Goal: Check status: Check status

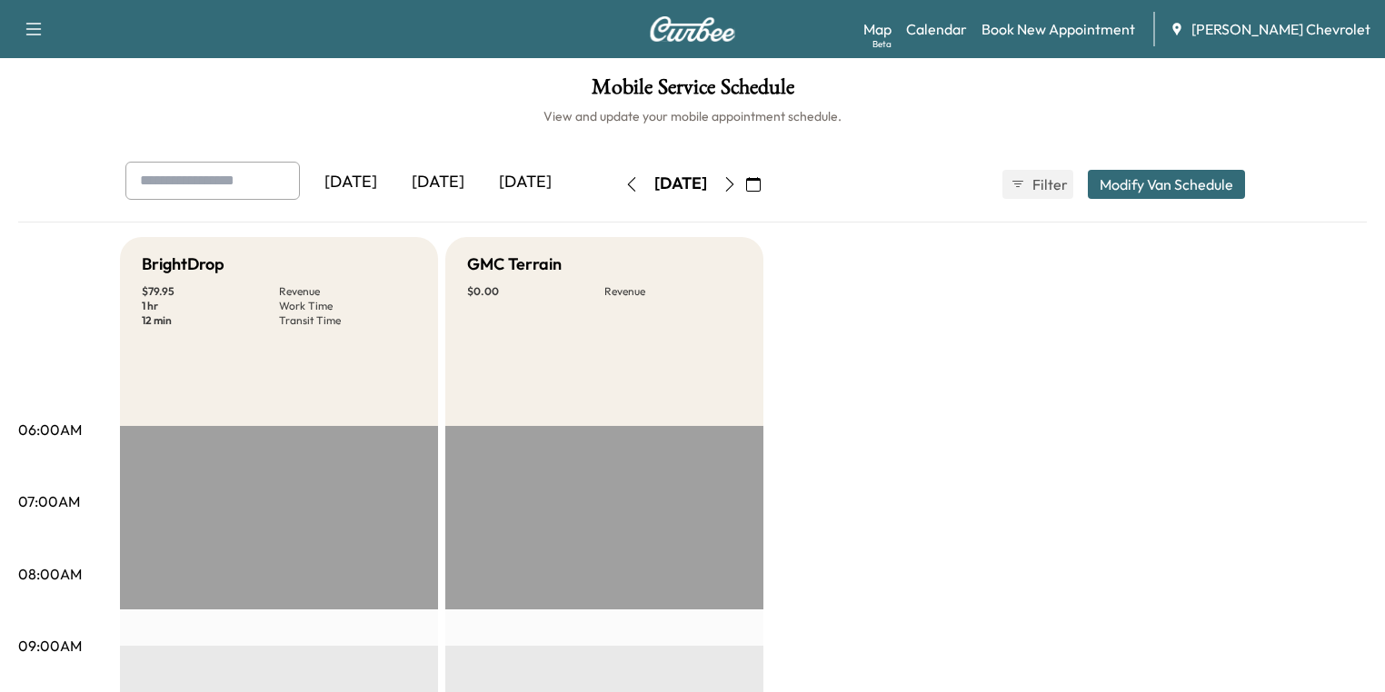
click at [769, 175] on button "button" at bounding box center [753, 184] width 31 height 29
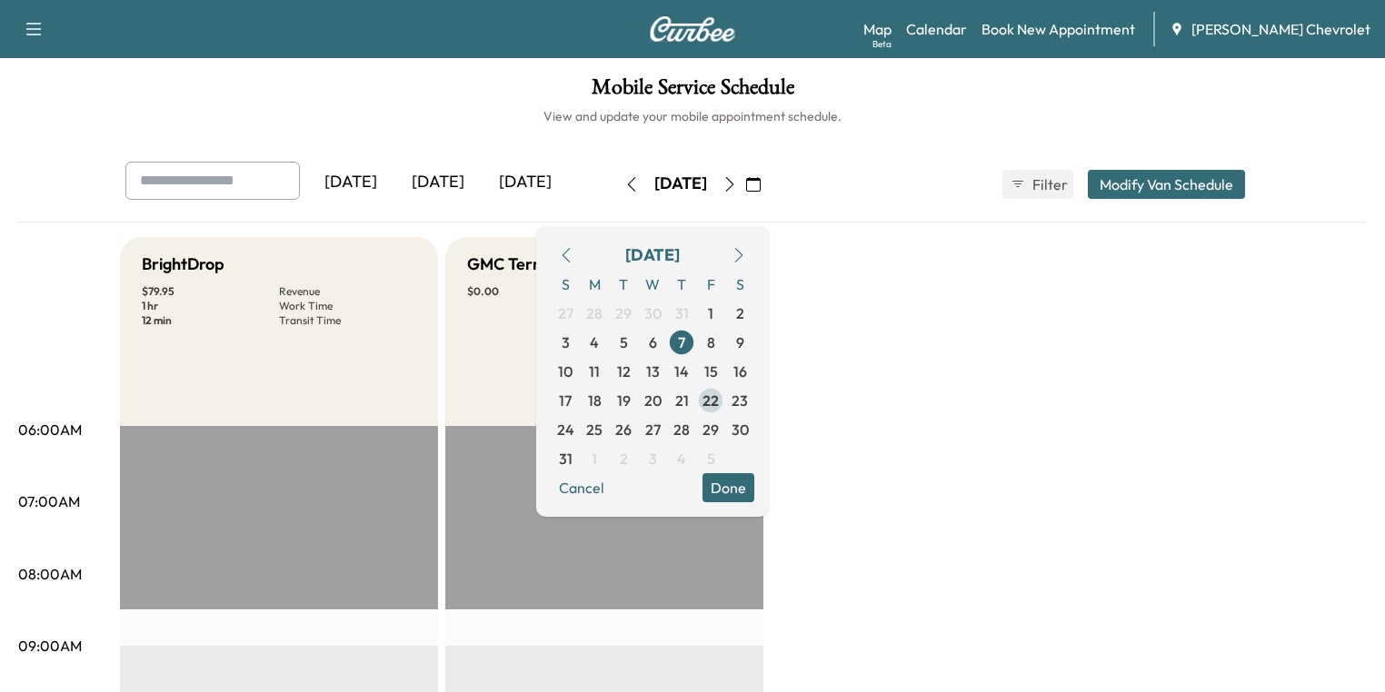
click at [719, 403] on span "22" at bounding box center [710, 401] width 16 height 22
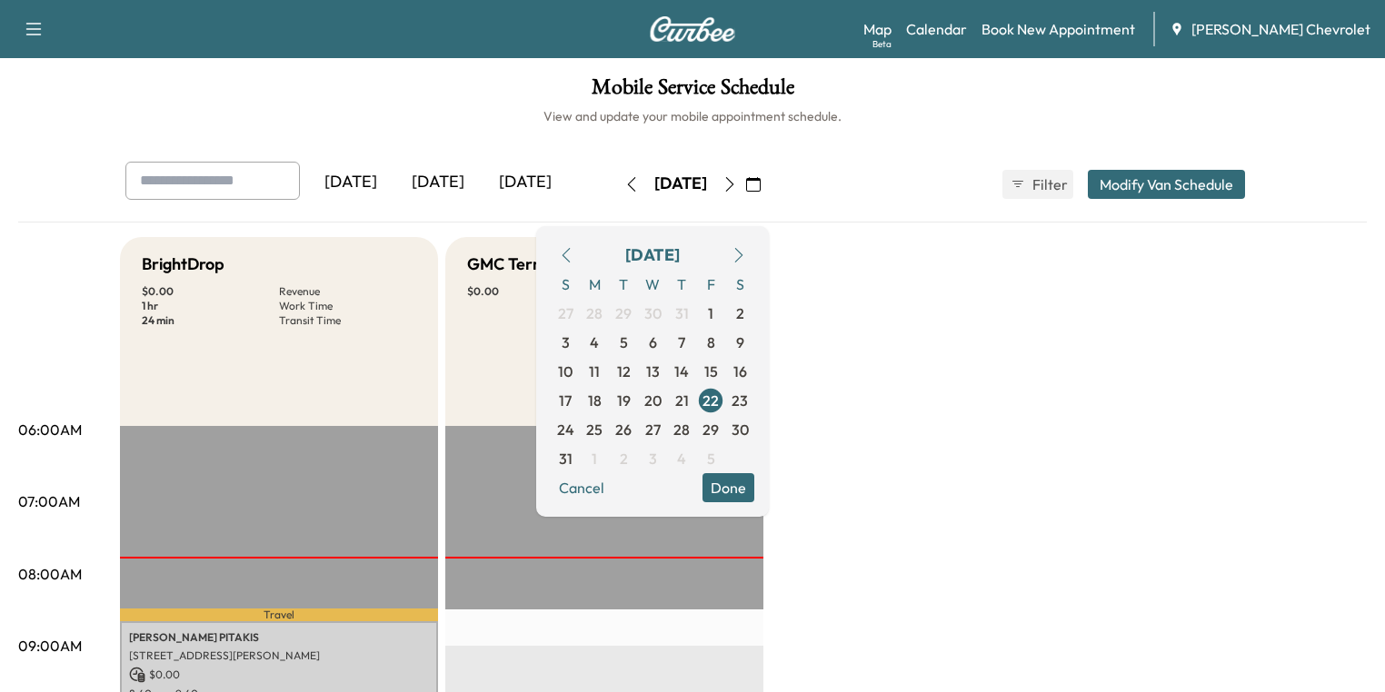
click at [754, 487] on button "Done" at bounding box center [728, 487] width 52 height 29
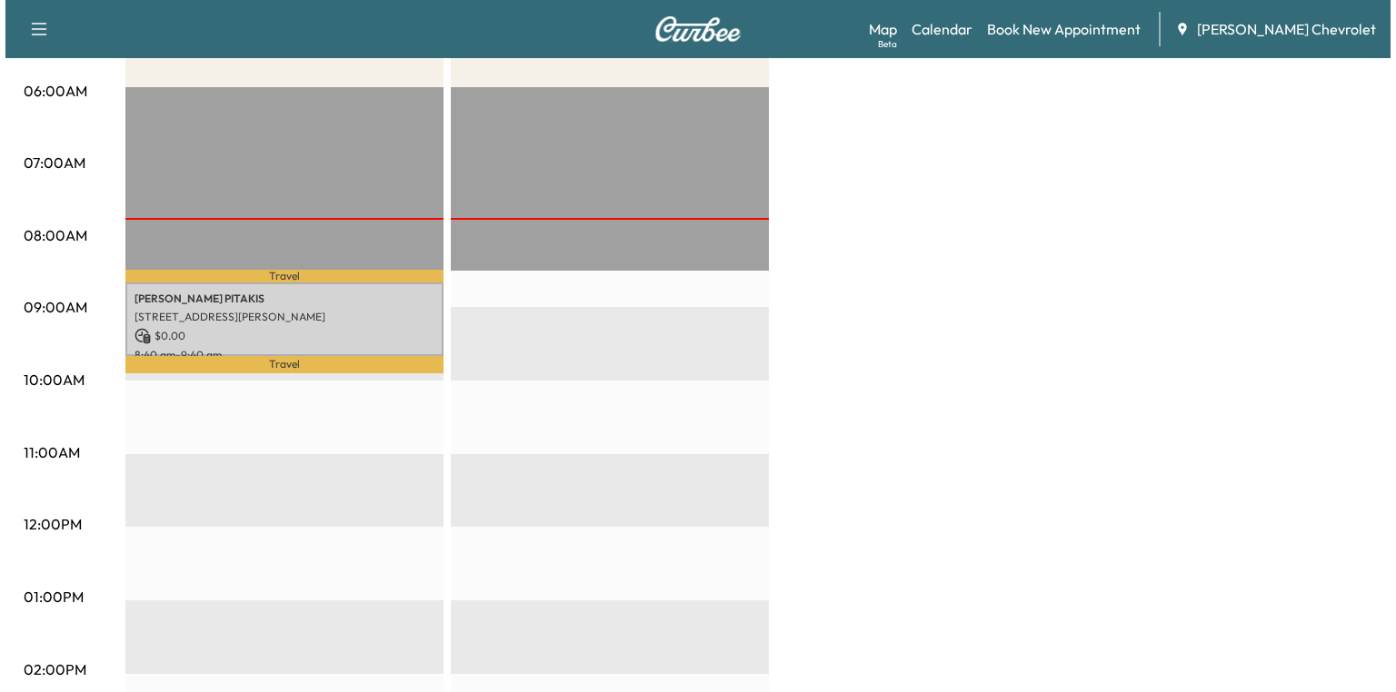
scroll to position [364, 0]
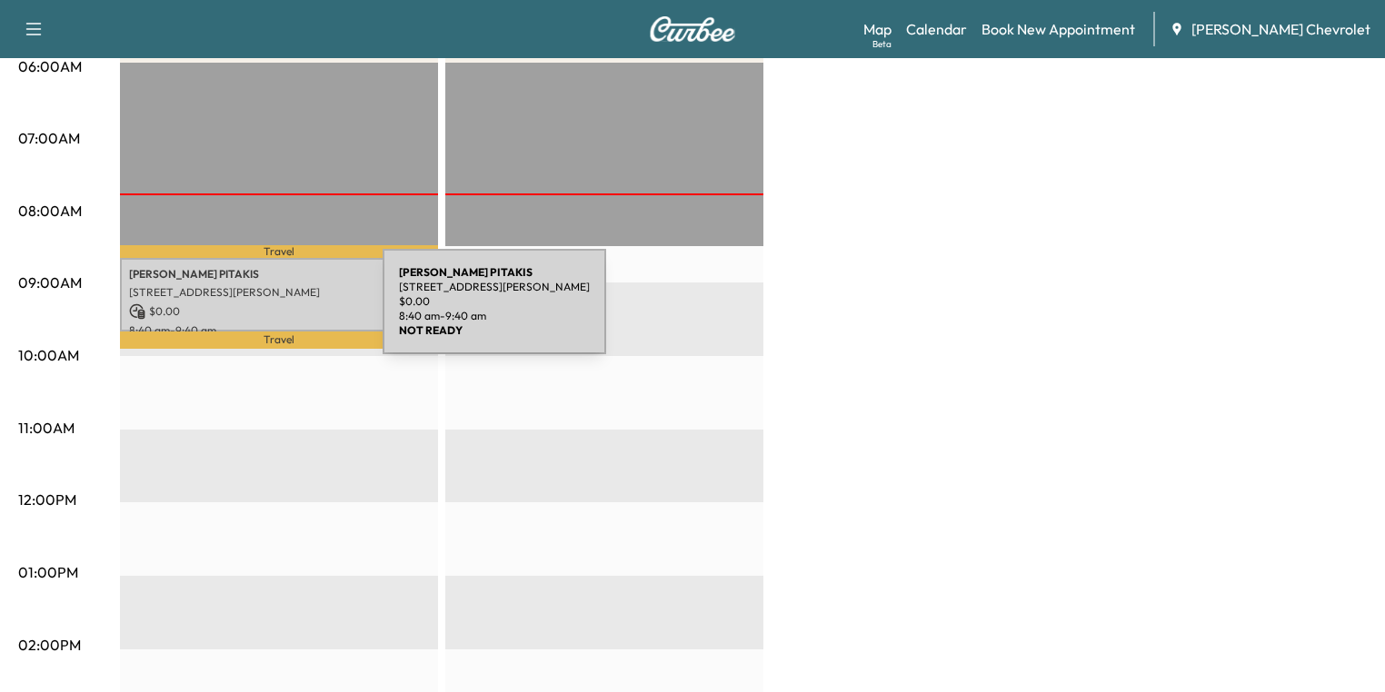
click at [246, 313] on p "$ 0.00" at bounding box center [279, 312] width 300 height 16
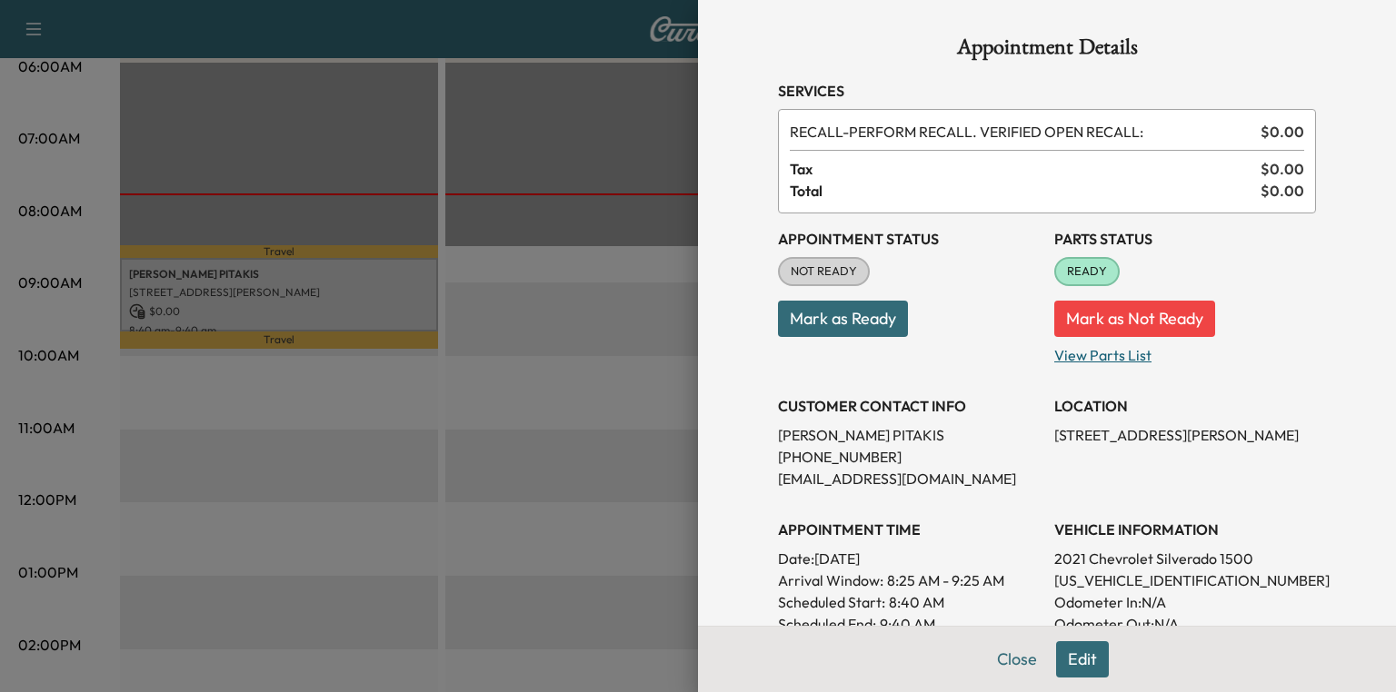
click at [1089, 356] on p "View Parts List" at bounding box center [1185, 351] width 262 height 29
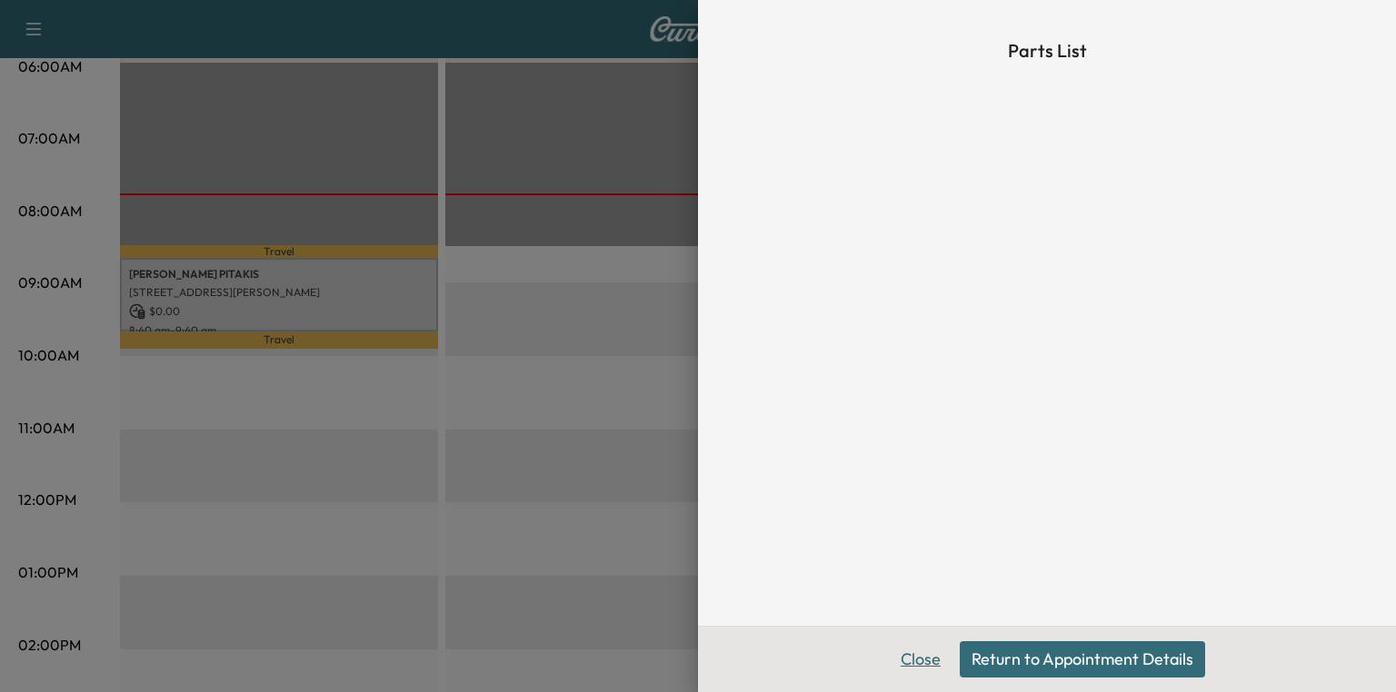
click at [929, 661] on button "Close" at bounding box center [921, 660] width 64 height 36
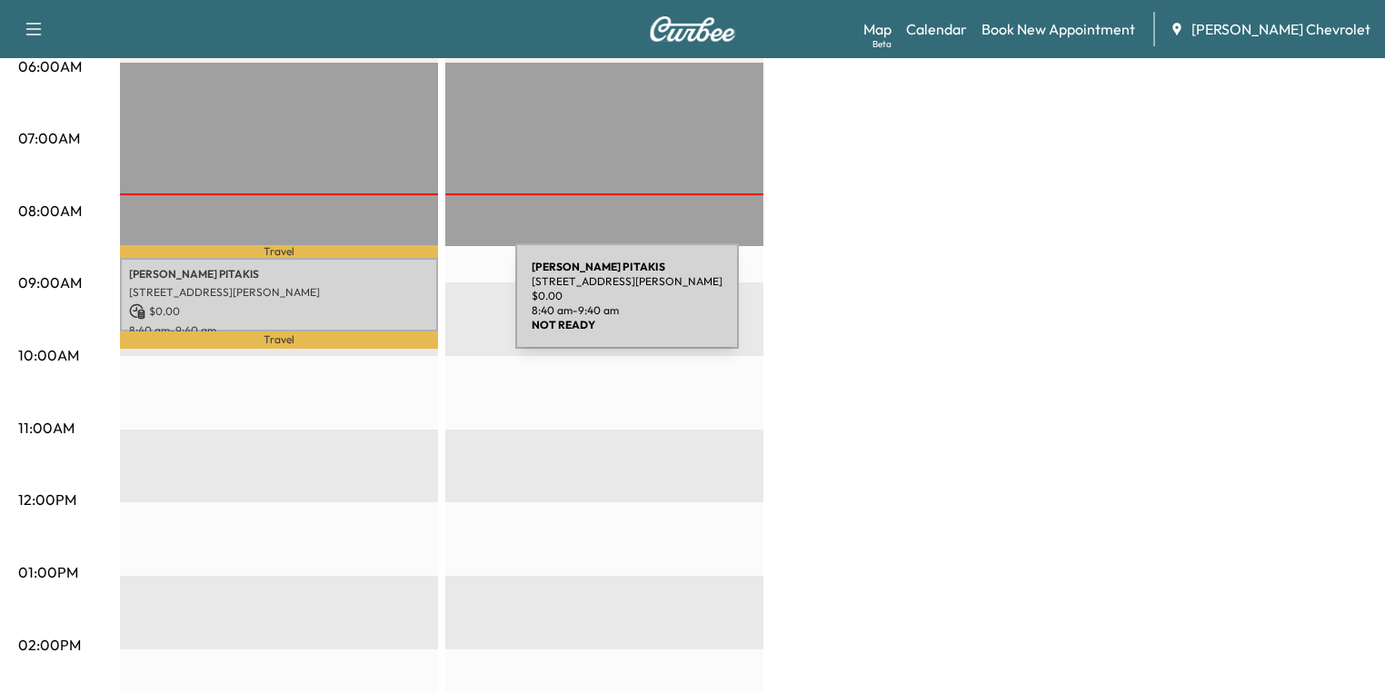
click at [328, 294] on p "[STREET_ADDRESS][PERSON_NAME]" at bounding box center [279, 292] width 300 height 15
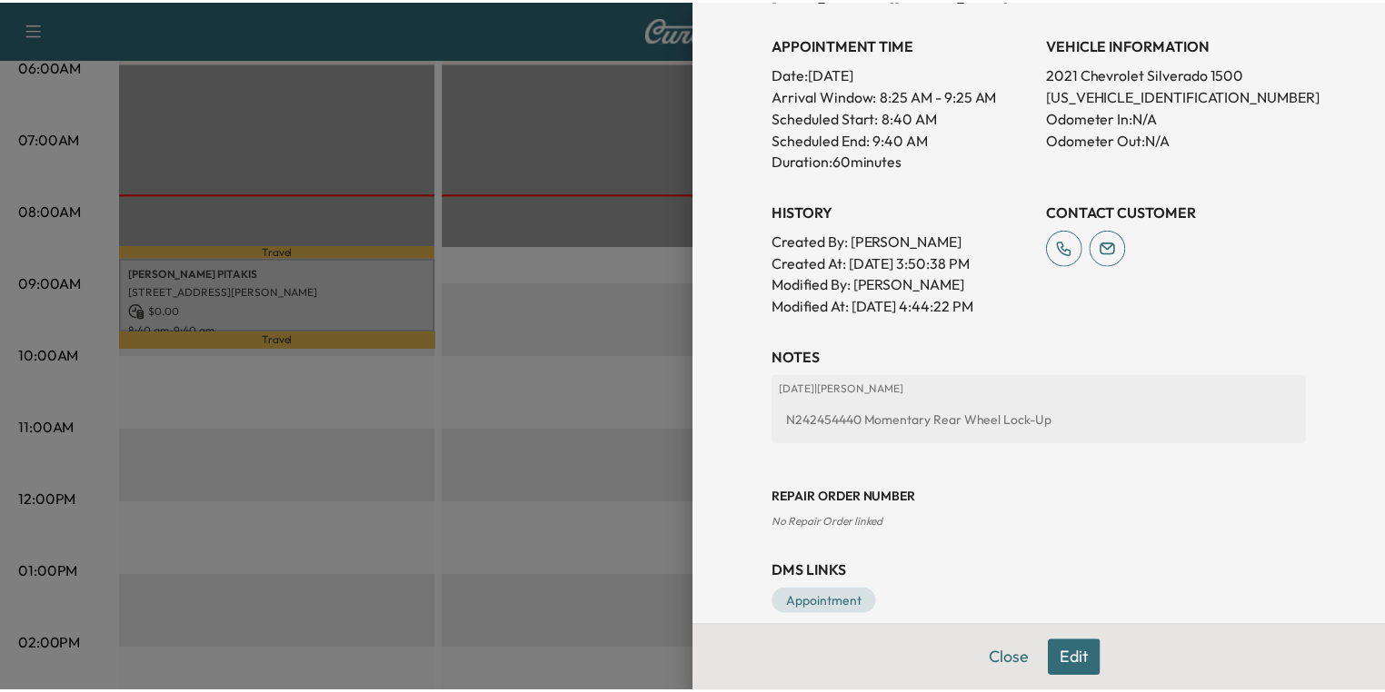
scroll to position [509, 0]
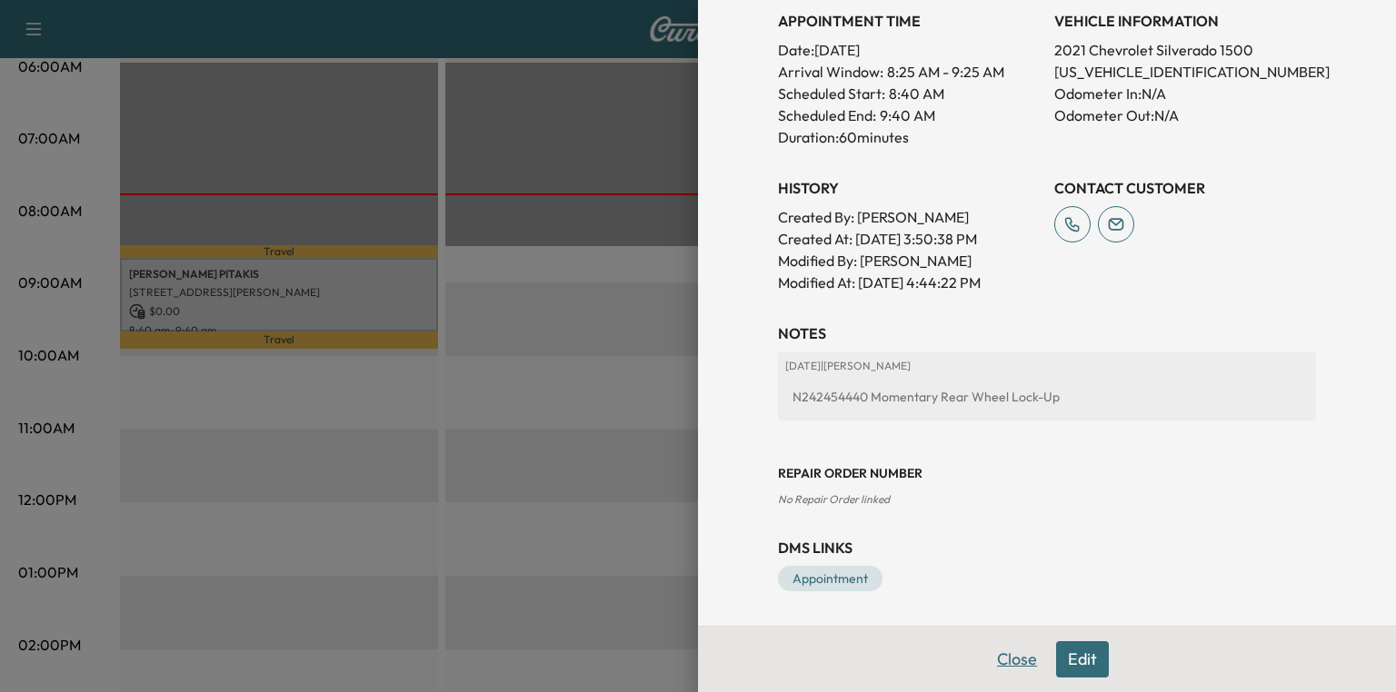
click at [1006, 657] on button "Close" at bounding box center [1017, 660] width 64 height 36
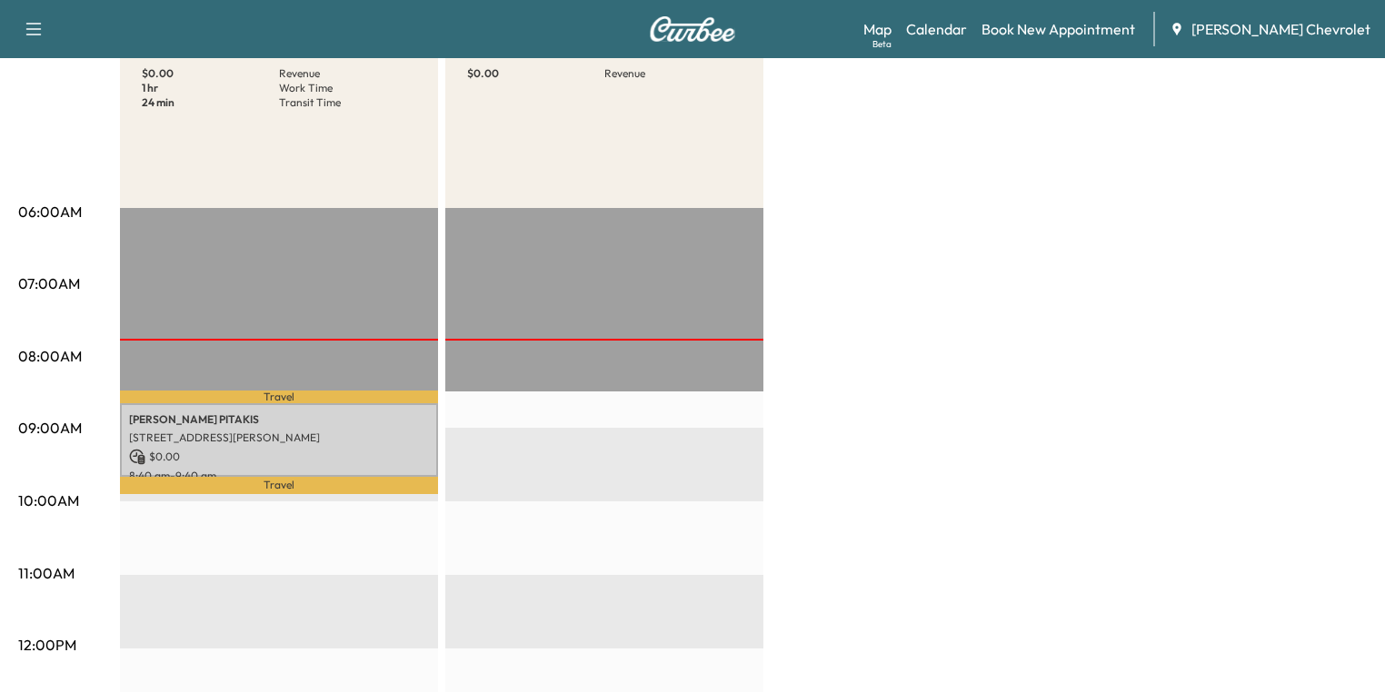
scroll to position [0, 0]
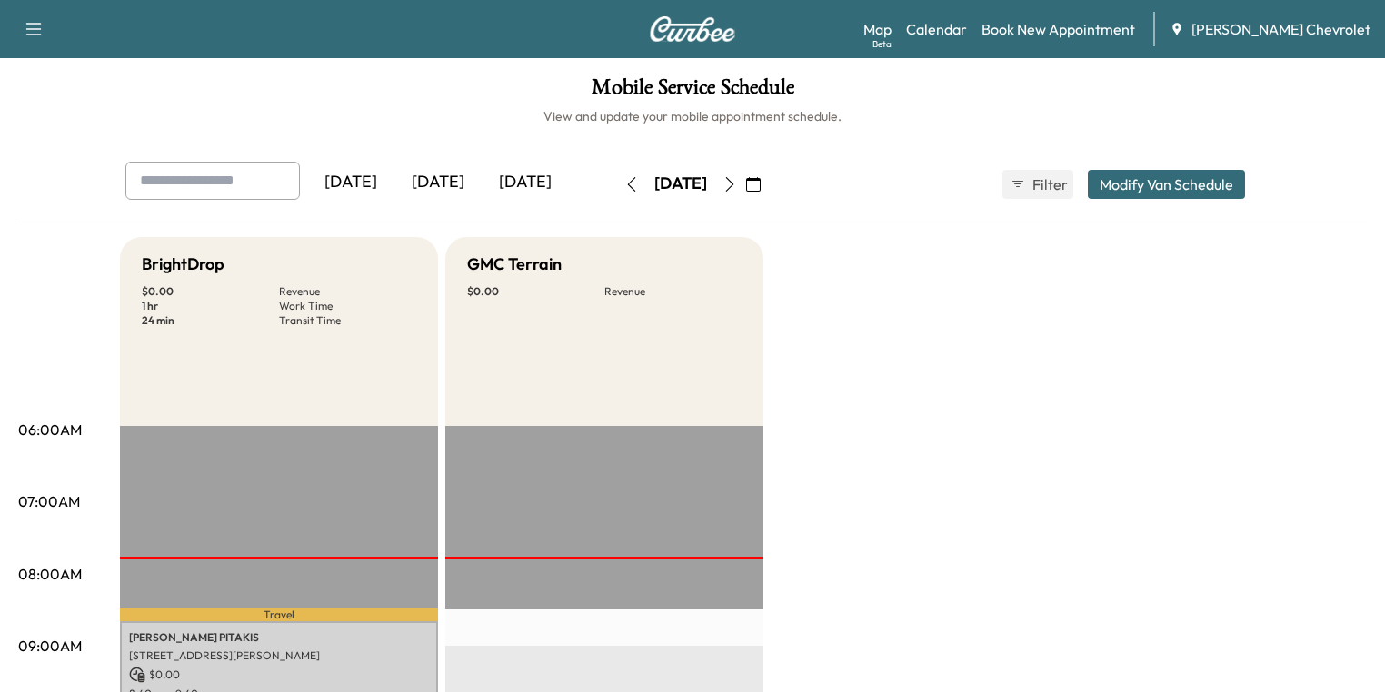
click at [761, 180] on icon "button" at bounding box center [753, 184] width 15 height 15
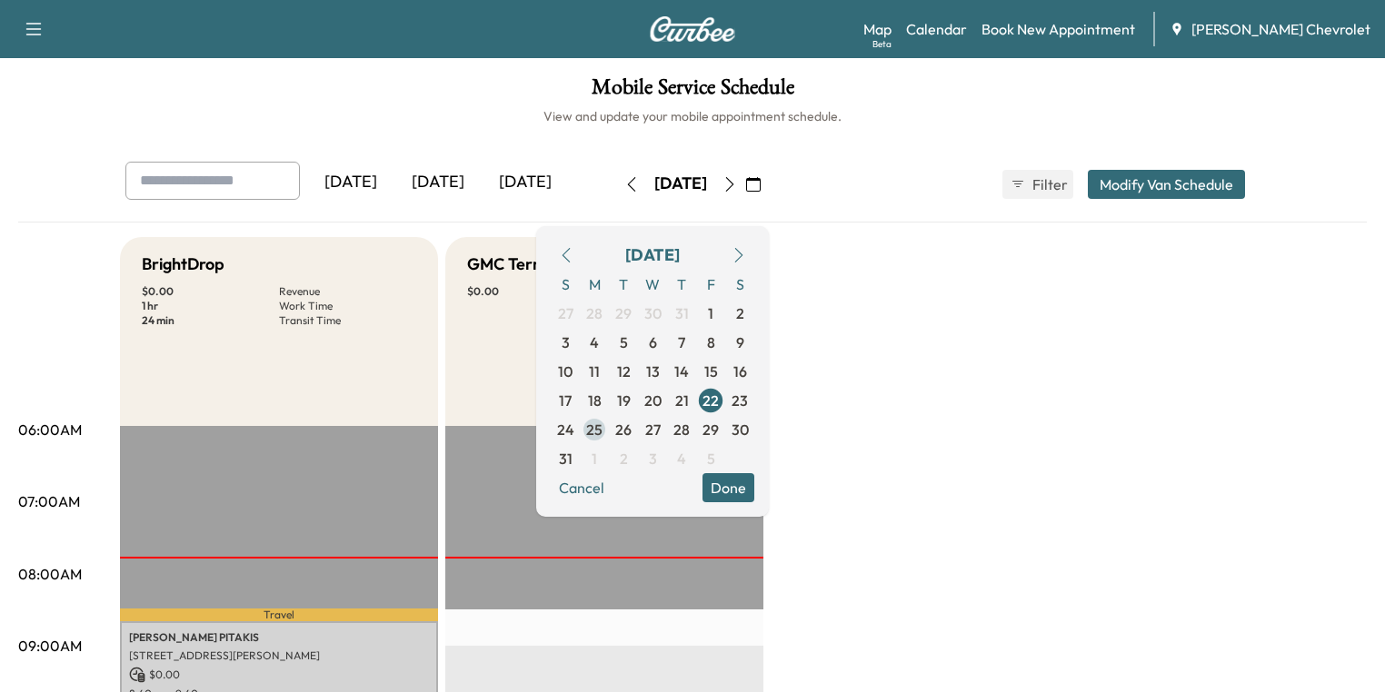
click at [603, 431] on span "25" at bounding box center [594, 430] width 16 height 22
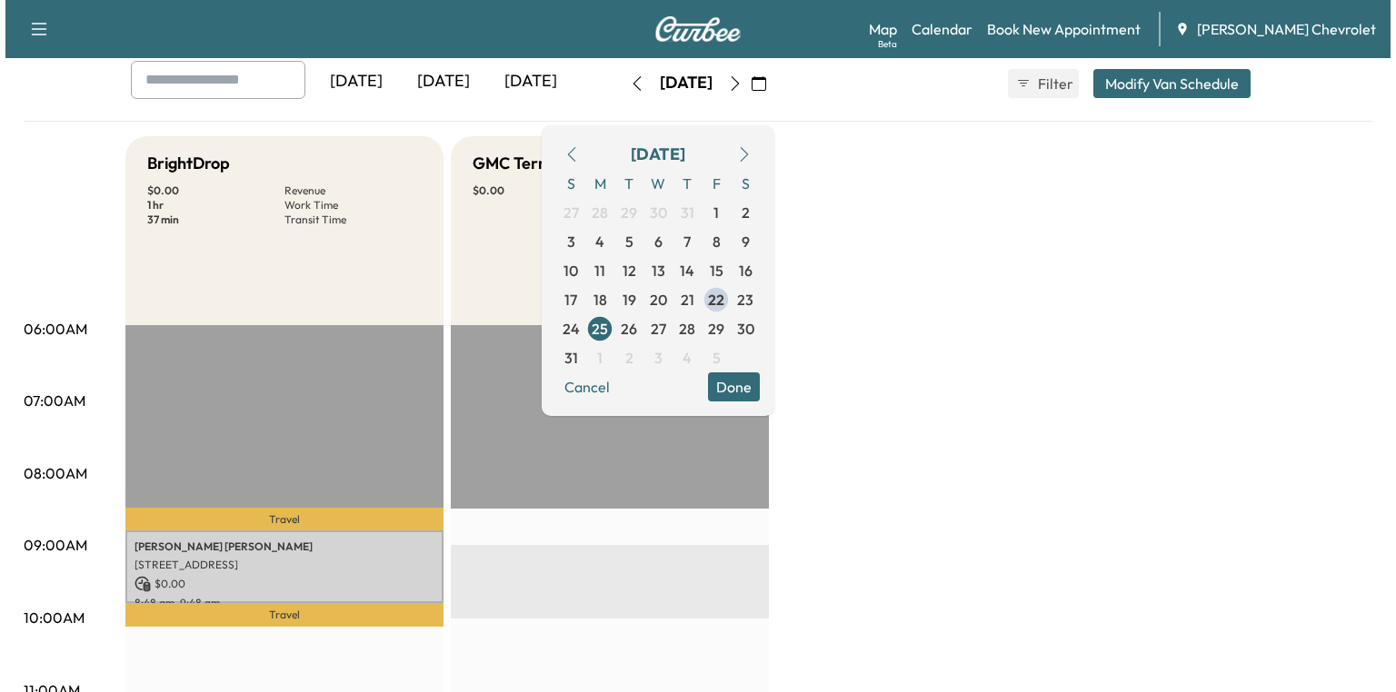
scroll to position [291, 0]
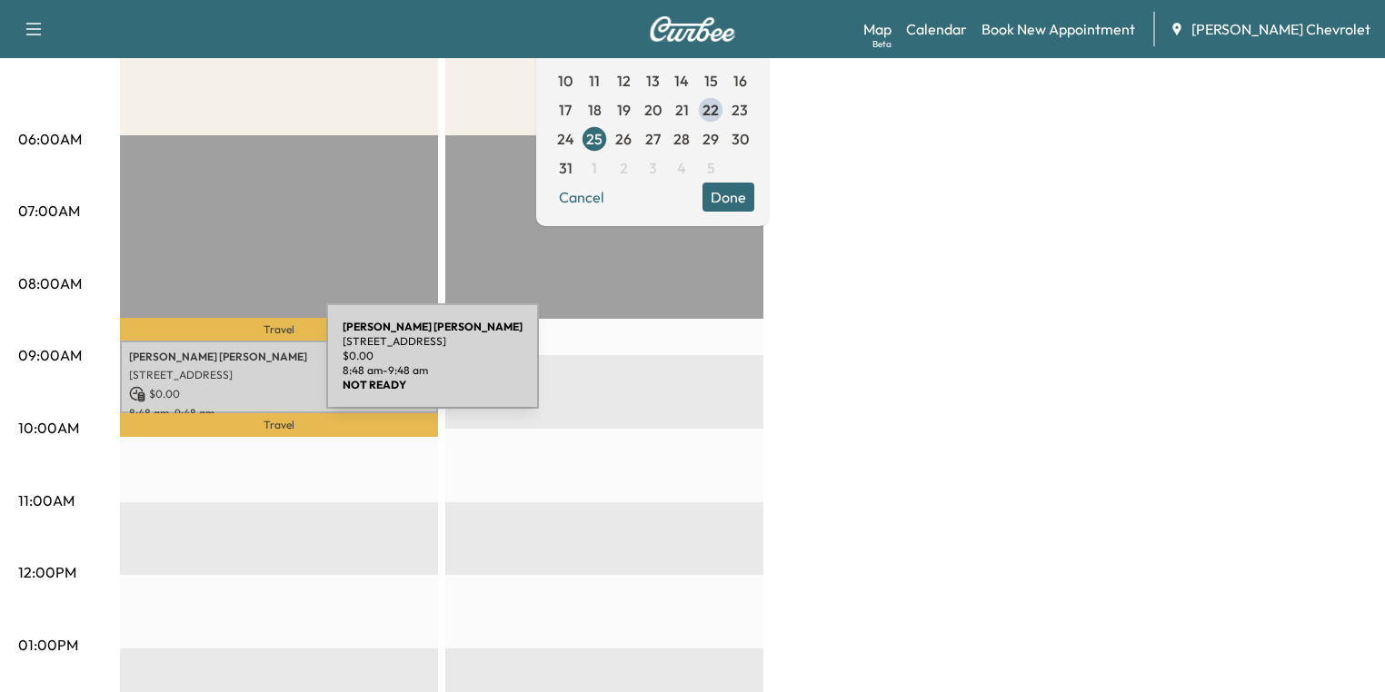
click at [190, 368] on p "[STREET_ADDRESS]" at bounding box center [279, 375] width 300 height 15
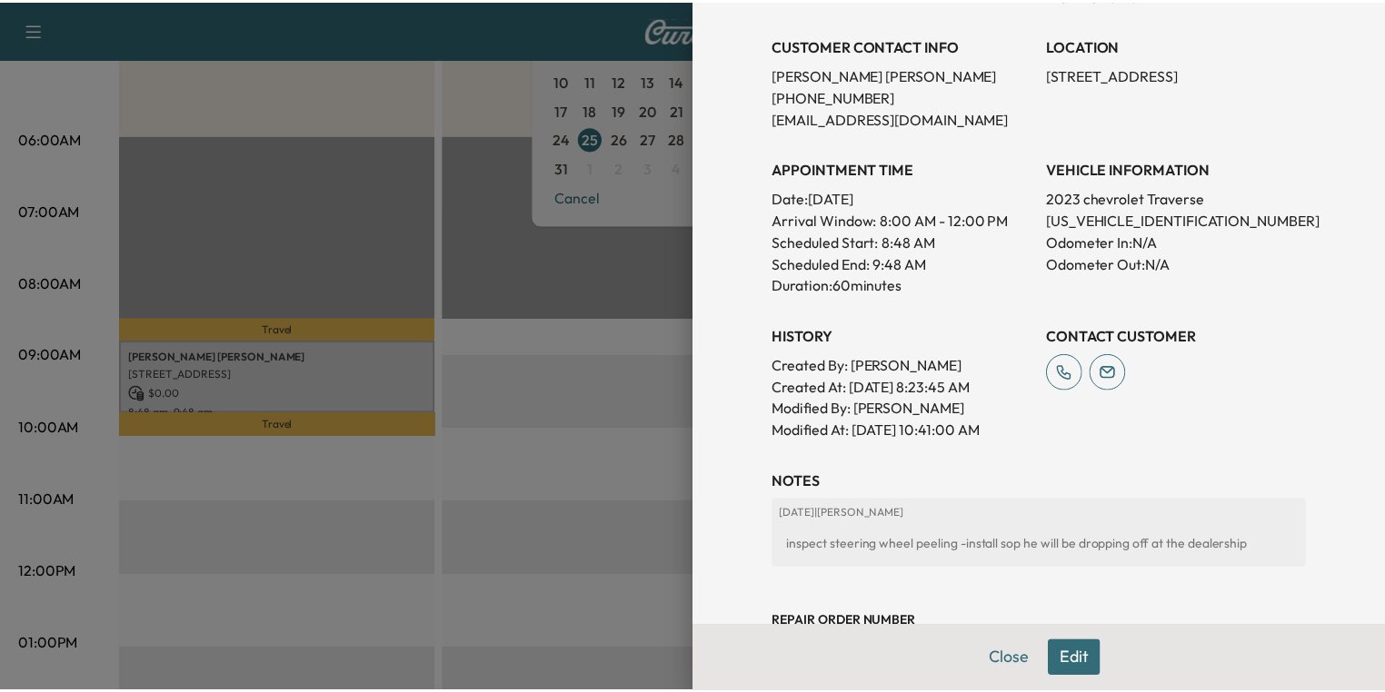
scroll to position [436, 0]
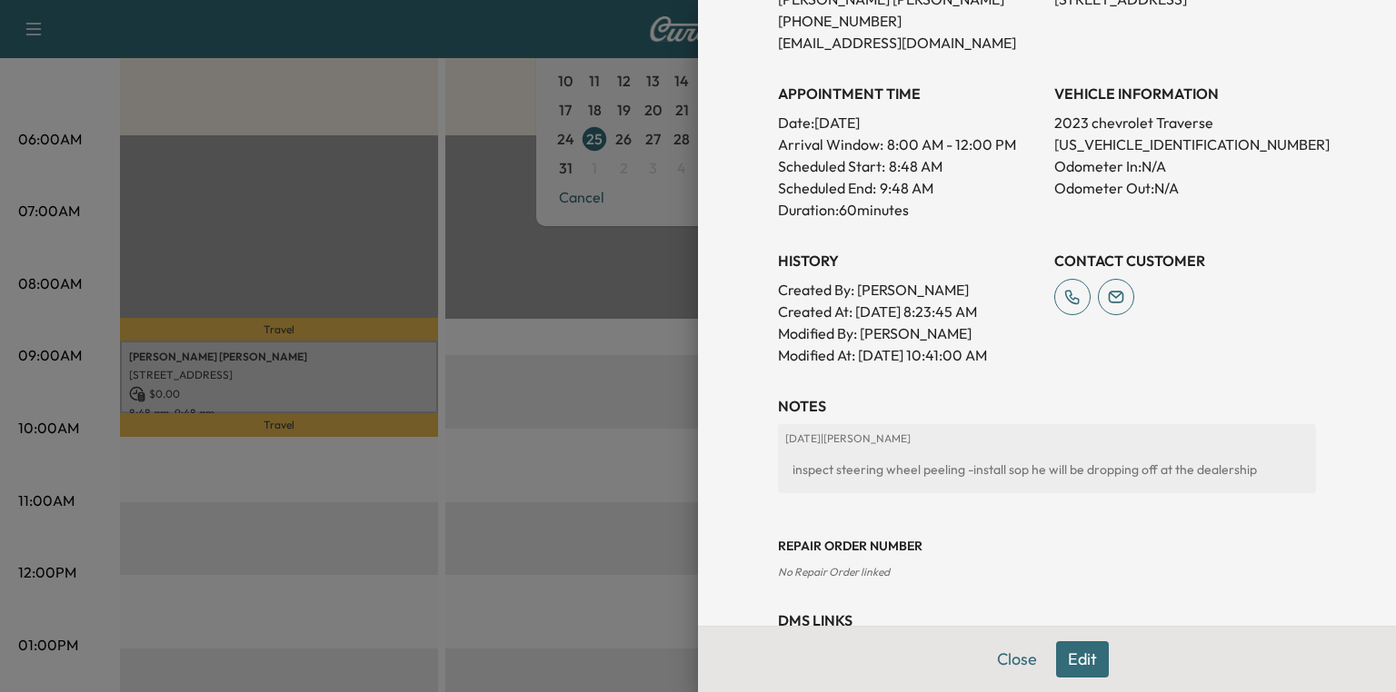
click at [466, 337] on div at bounding box center [698, 346] width 1396 height 692
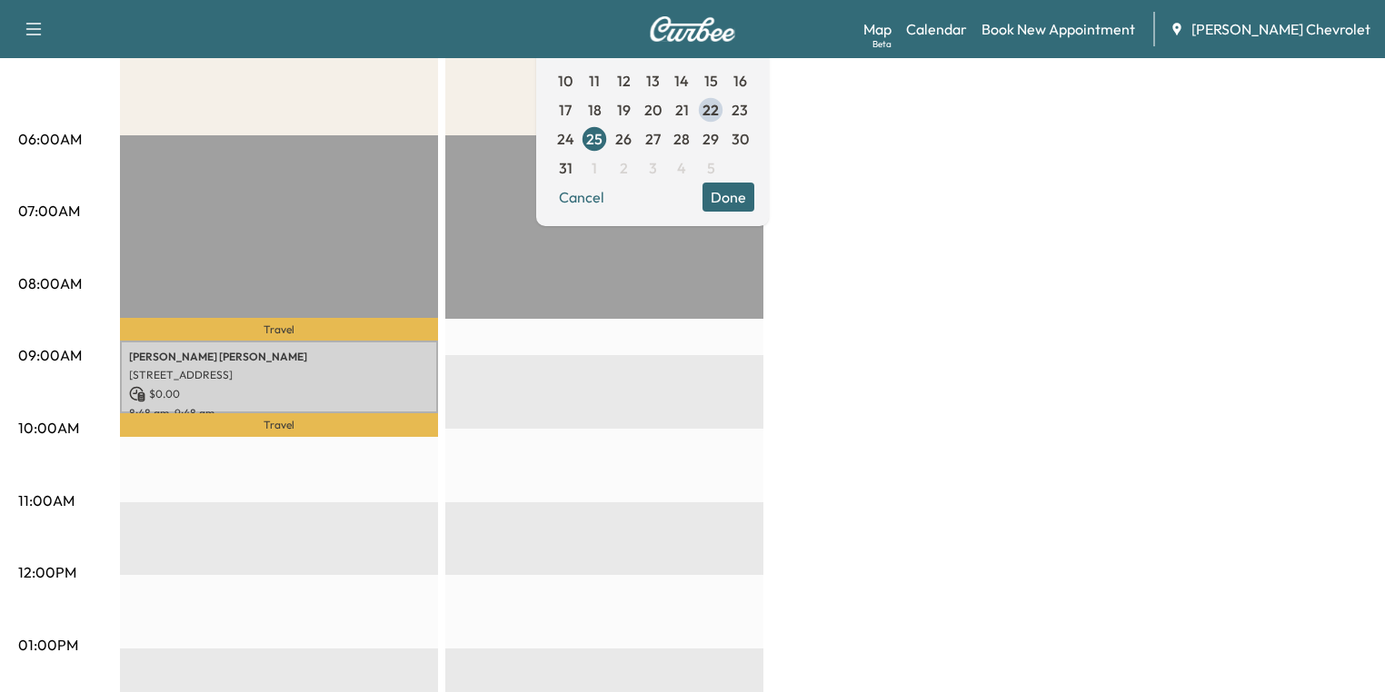
click at [754, 195] on button "Done" at bounding box center [728, 197] width 52 height 29
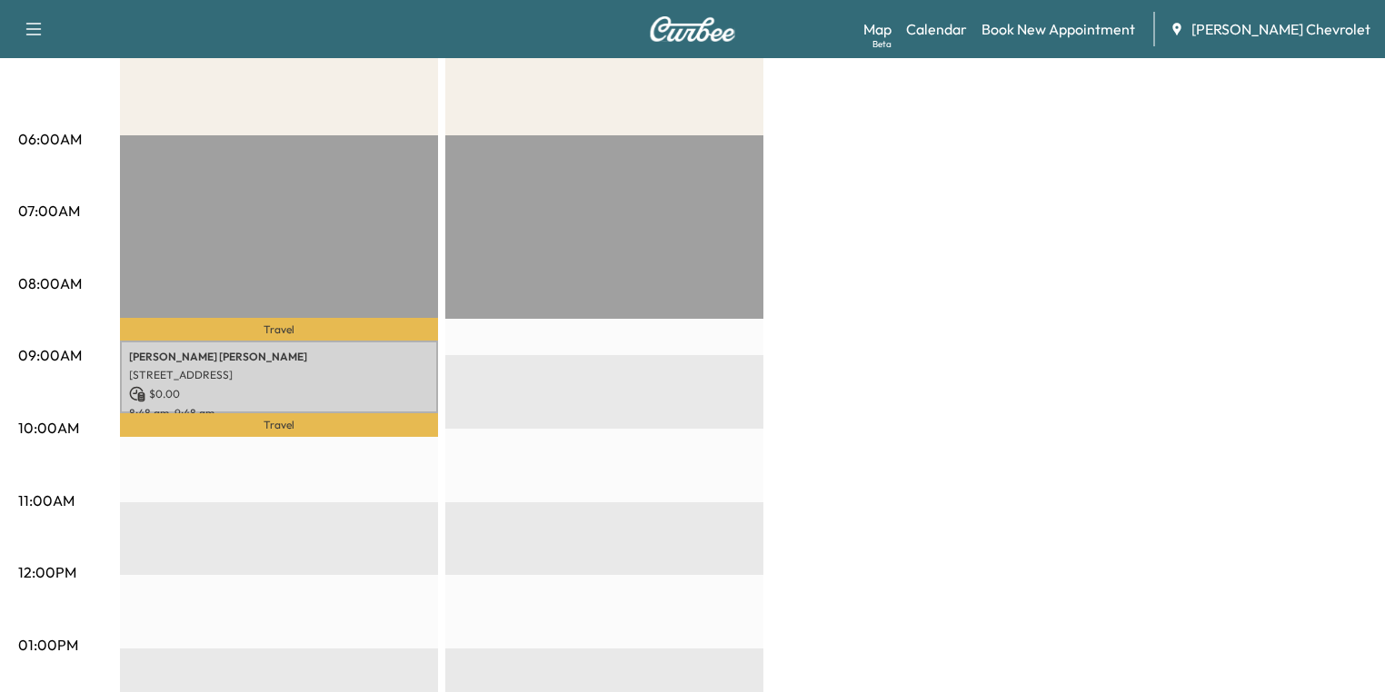
scroll to position [0, 0]
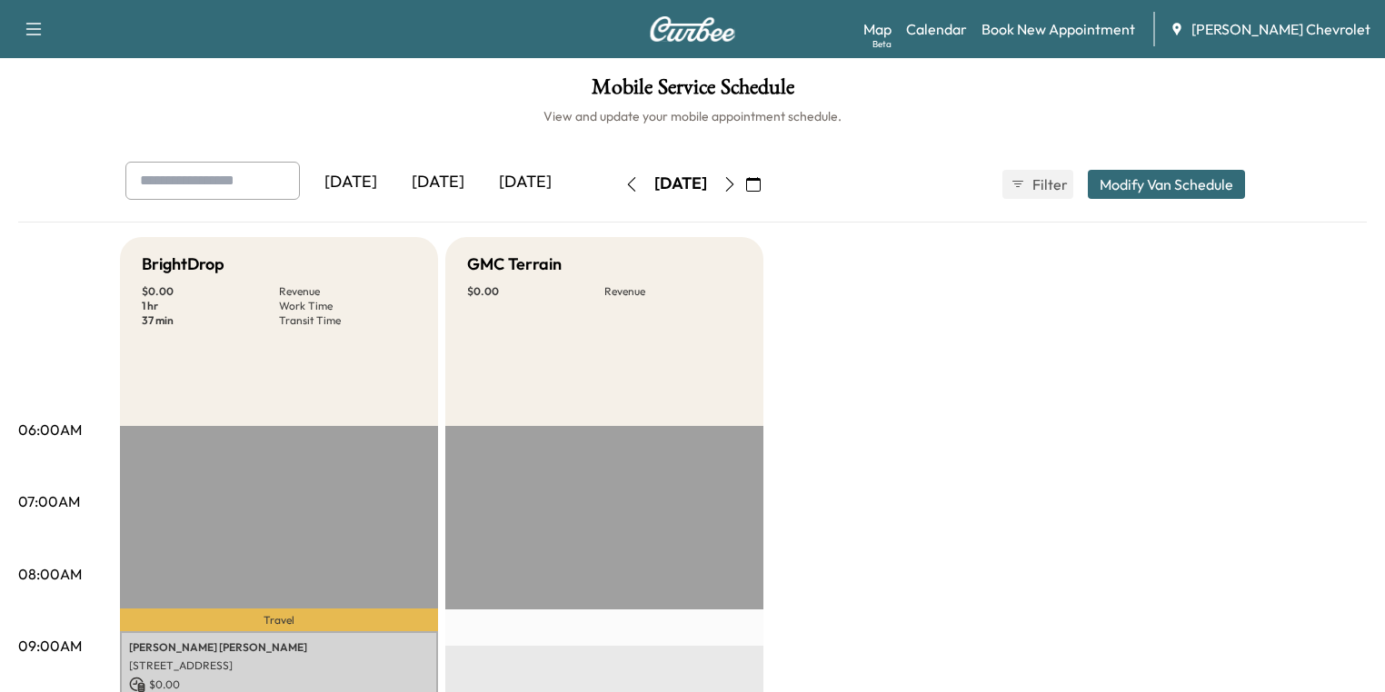
click at [737, 181] on icon "button" at bounding box center [729, 184] width 15 height 15
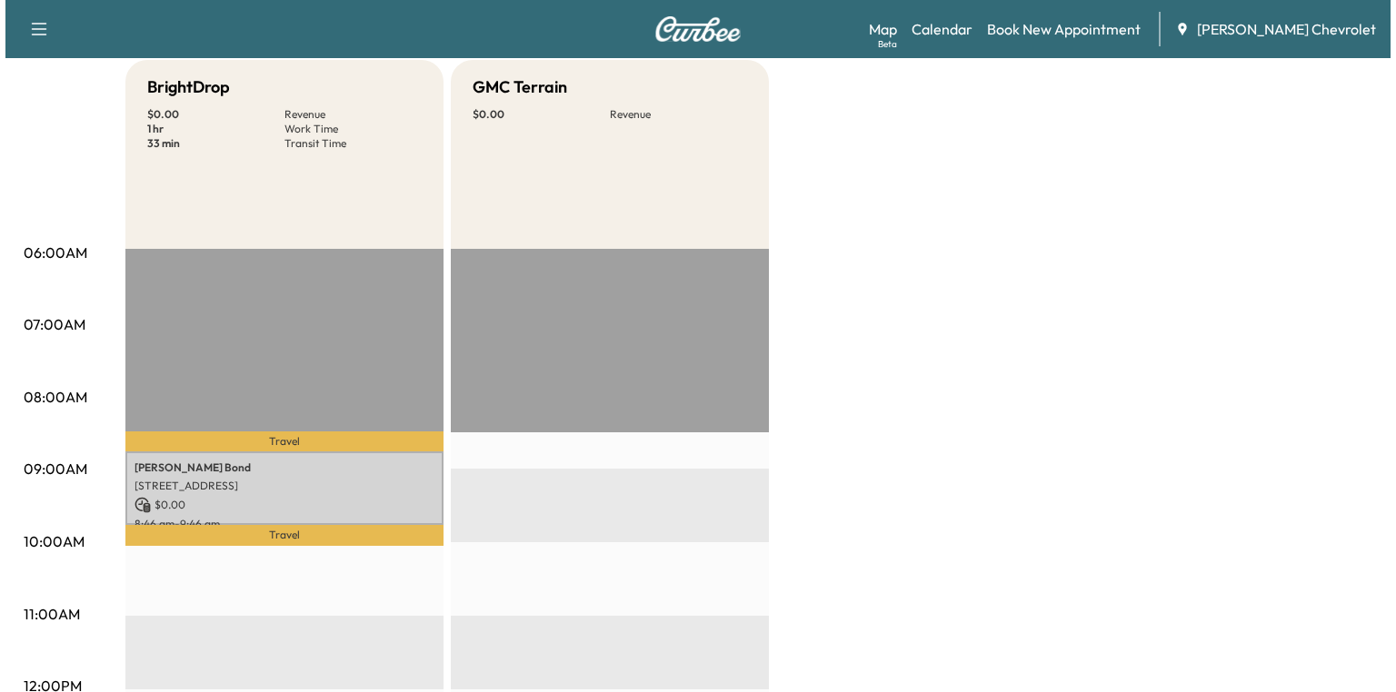
scroll to position [364, 0]
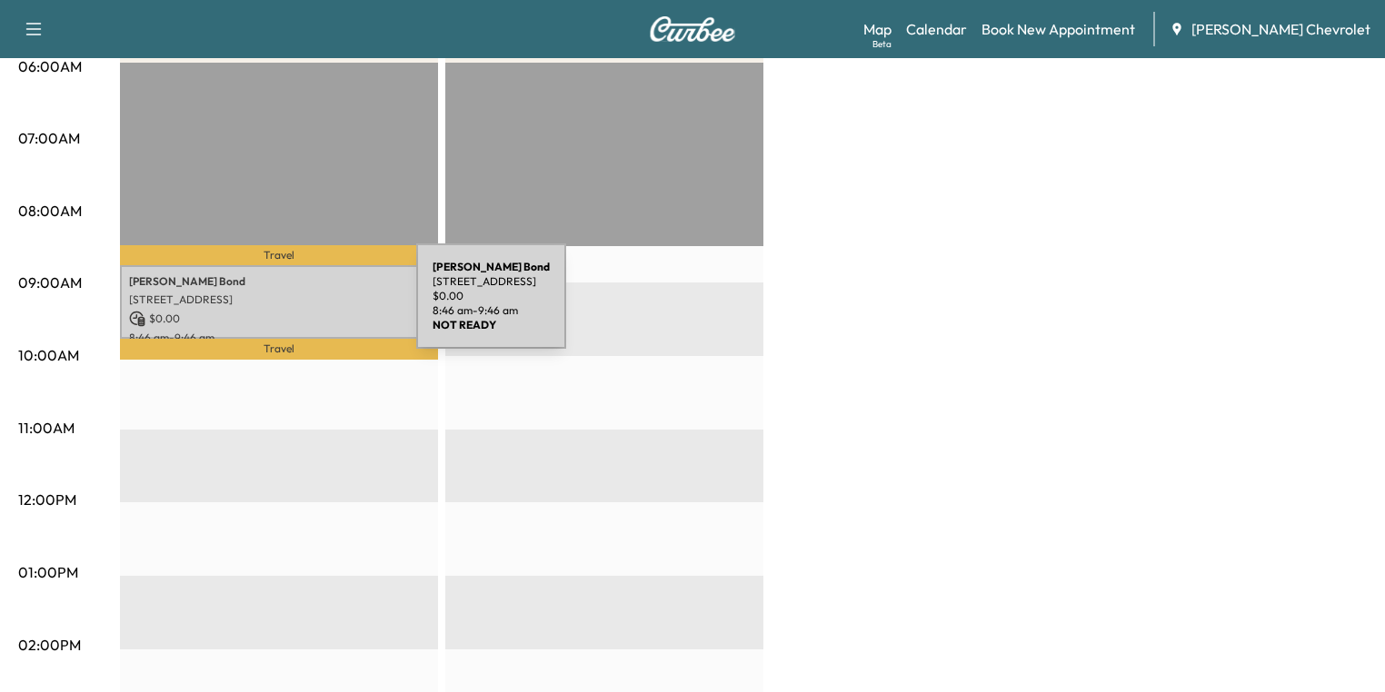
click at [213, 283] on p "[PERSON_NAME]" at bounding box center [279, 281] width 300 height 15
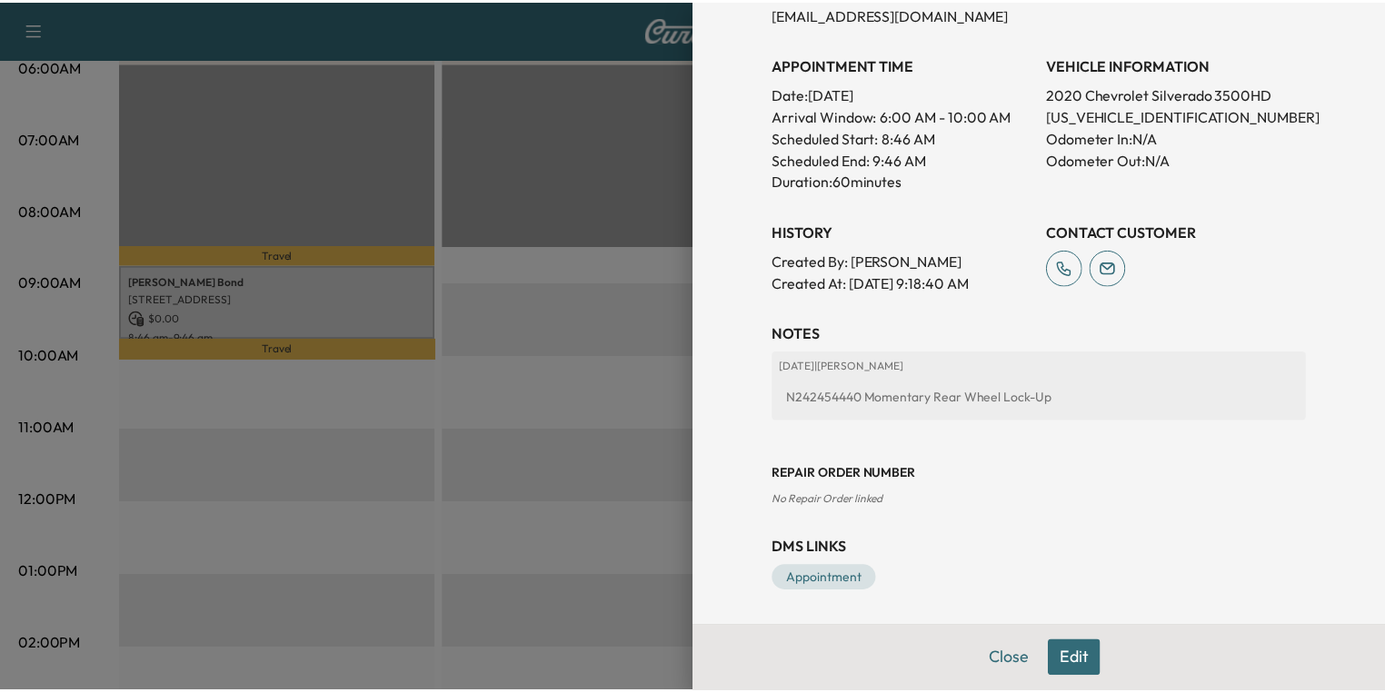
scroll to position [0, 0]
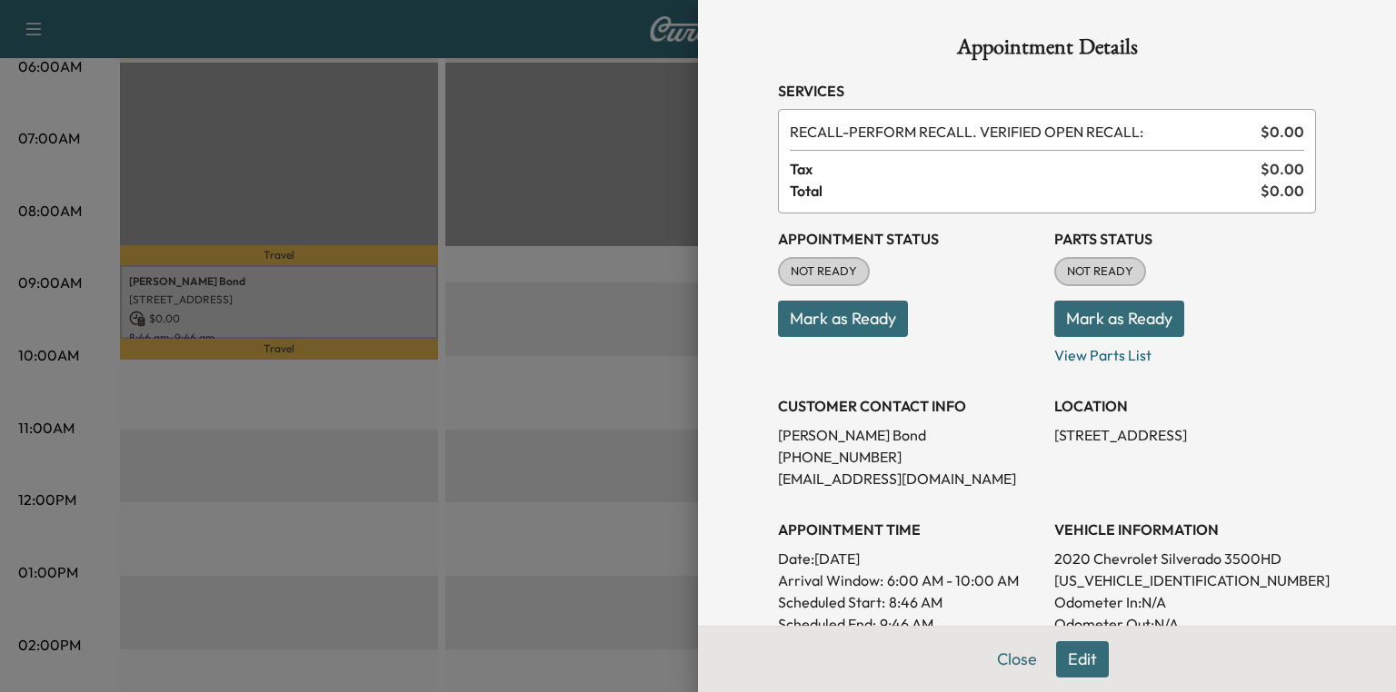
click at [1153, 308] on button "Mark as Ready" at bounding box center [1119, 319] width 130 height 36
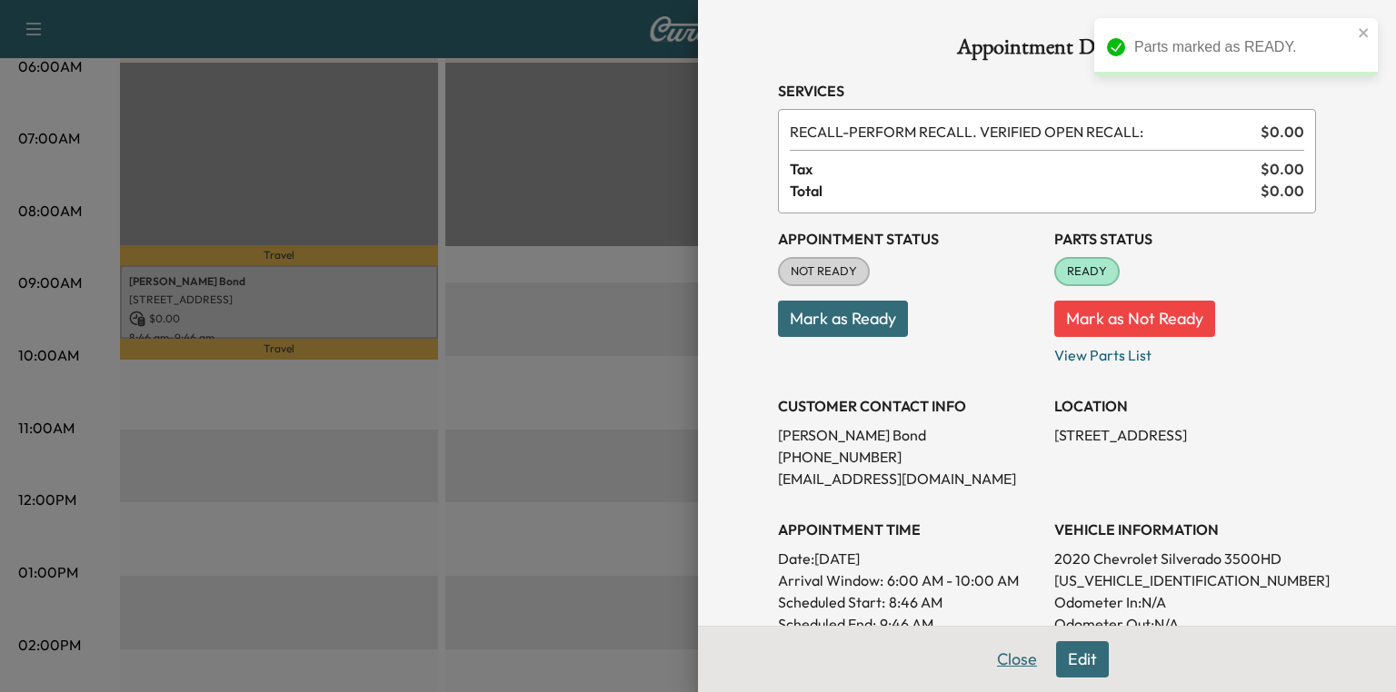
click at [1003, 668] on button "Close" at bounding box center [1017, 660] width 64 height 36
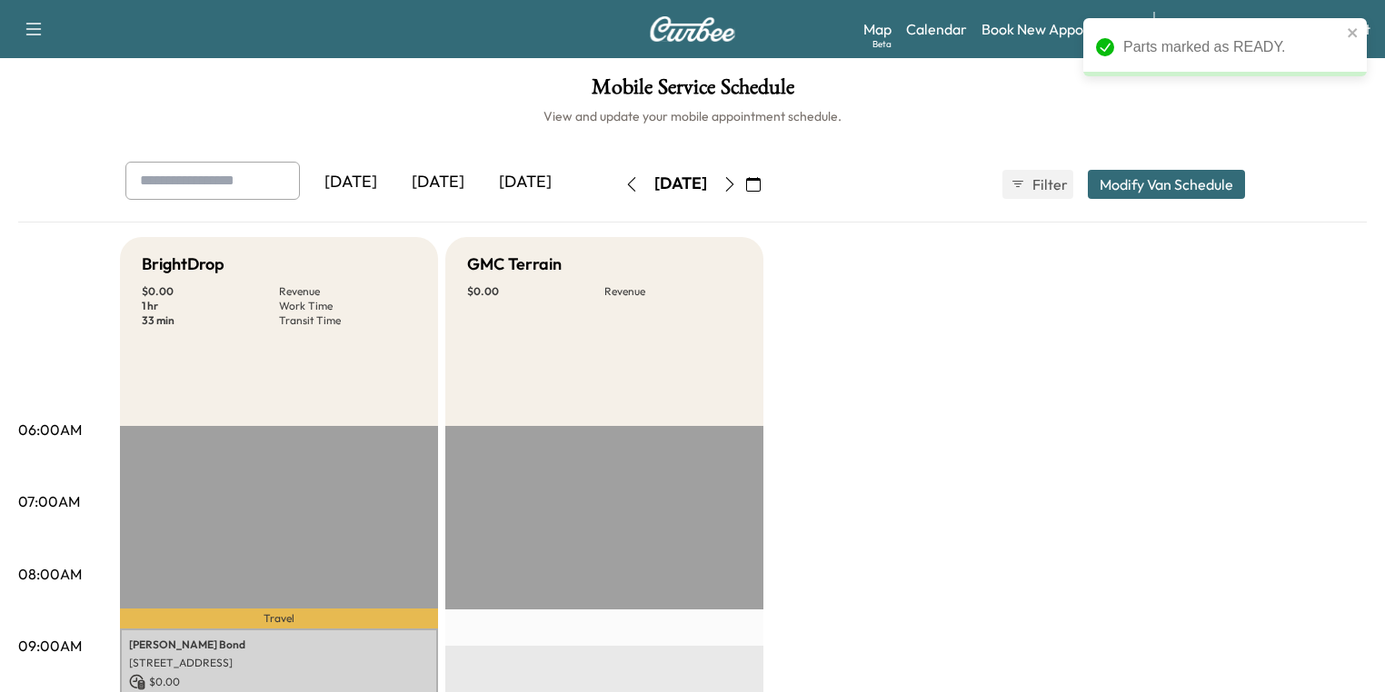
click at [745, 185] on button "button" at bounding box center [729, 184] width 31 height 29
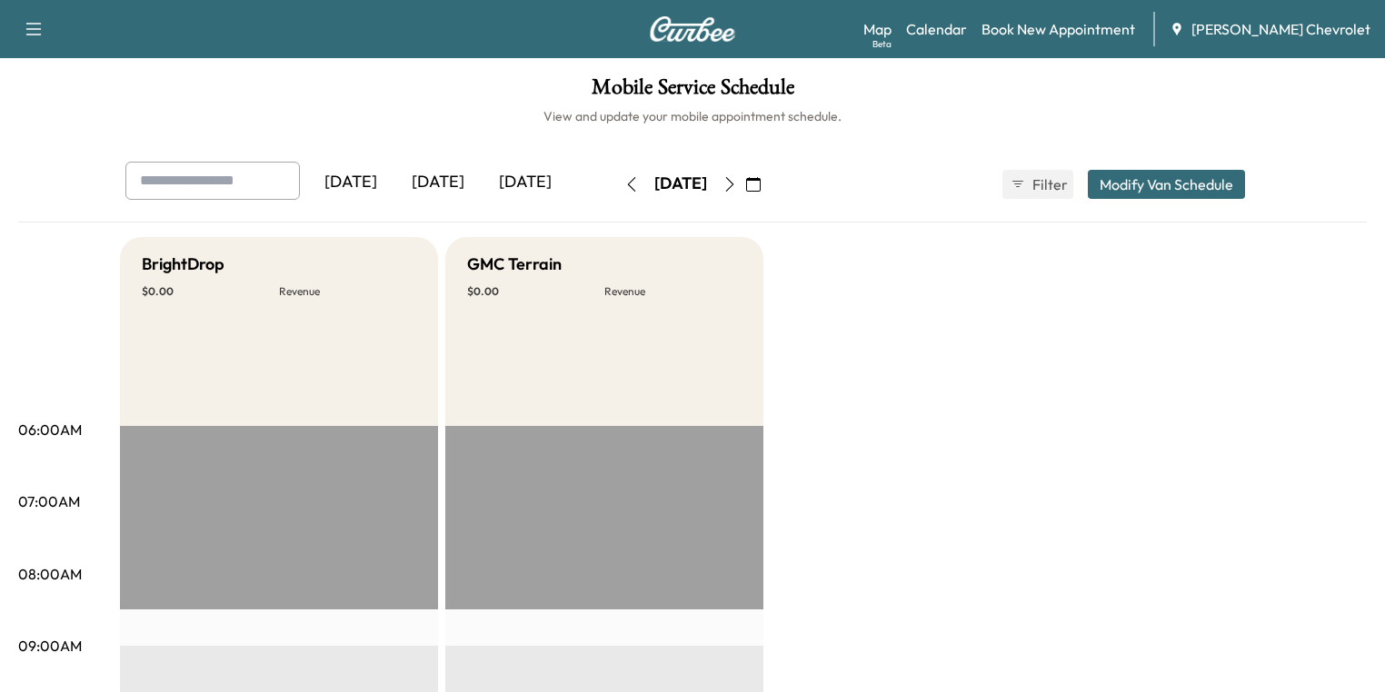
click at [745, 182] on button "button" at bounding box center [729, 184] width 31 height 29
click at [737, 187] on icon "button" at bounding box center [729, 184] width 15 height 15
click at [761, 184] on icon "button" at bounding box center [753, 184] width 15 height 15
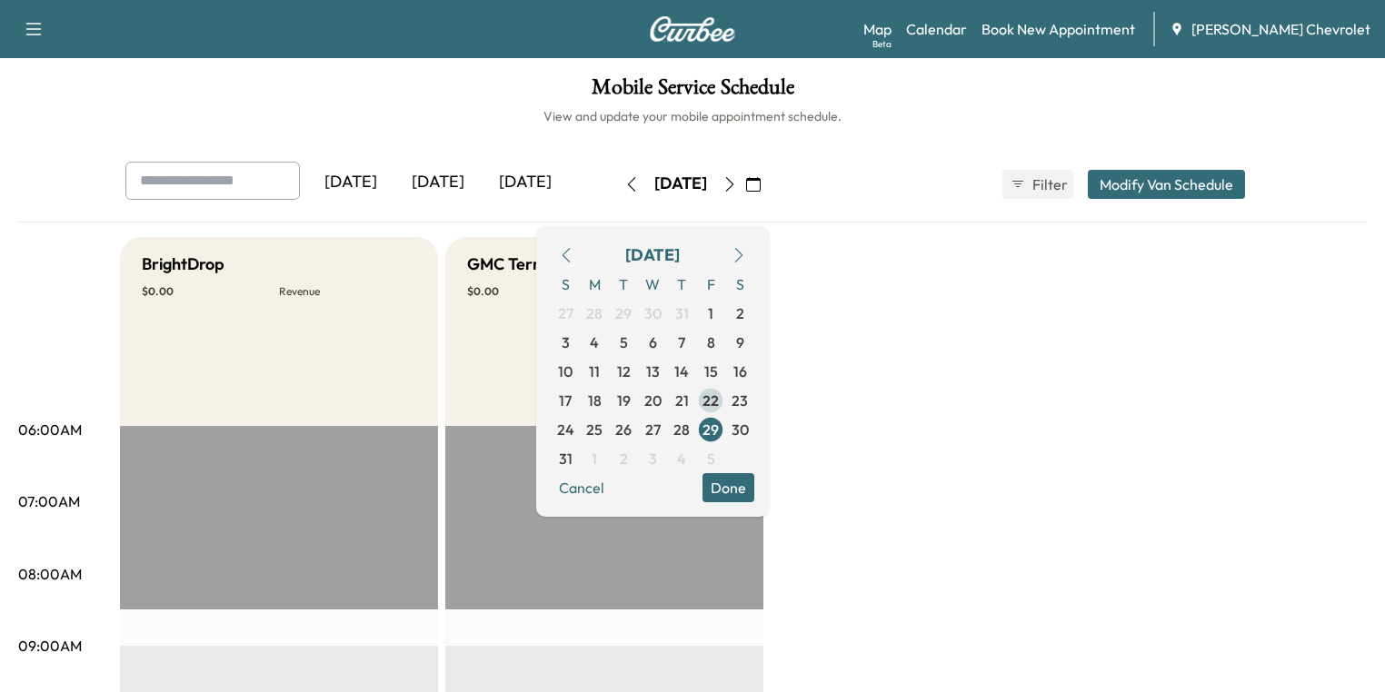
click at [719, 402] on span "22" at bounding box center [710, 401] width 16 height 22
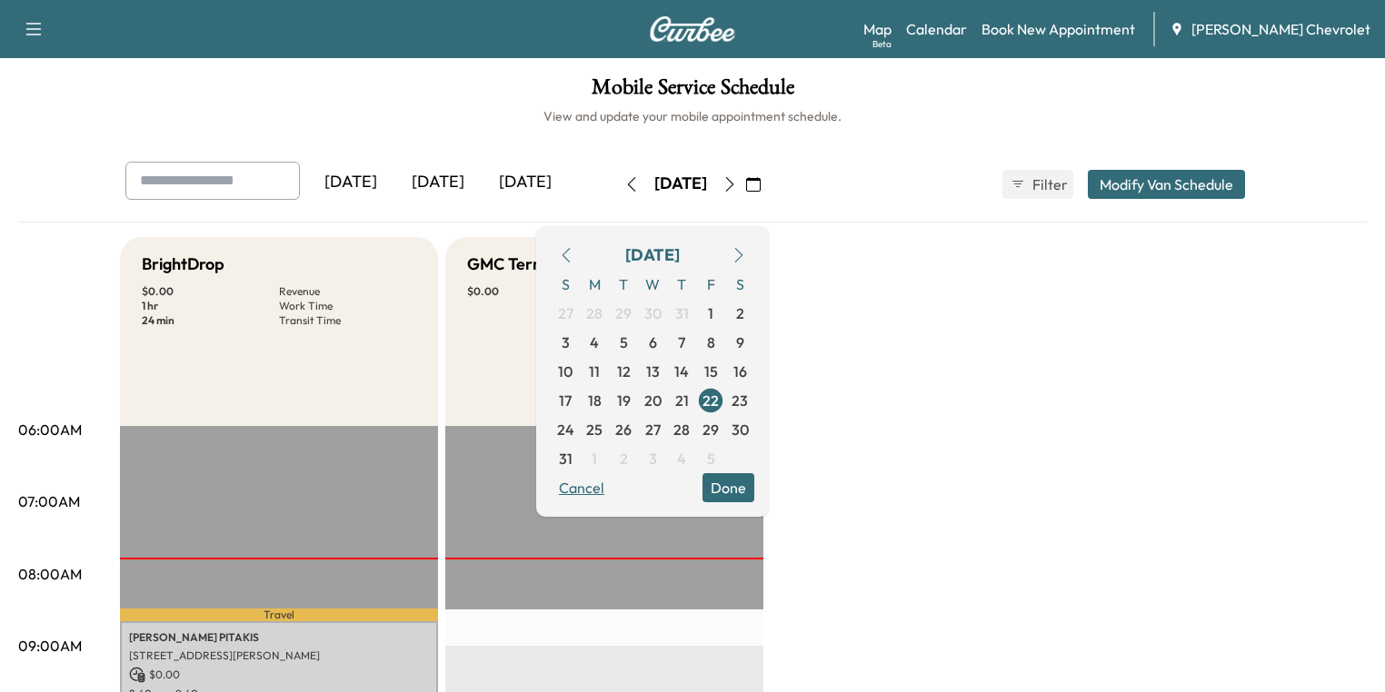
click at [613, 491] on button "Cancel" at bounding box center [582, 487] width 62 height 29
